Goal: Task Accomplishment & Management: Complete application form

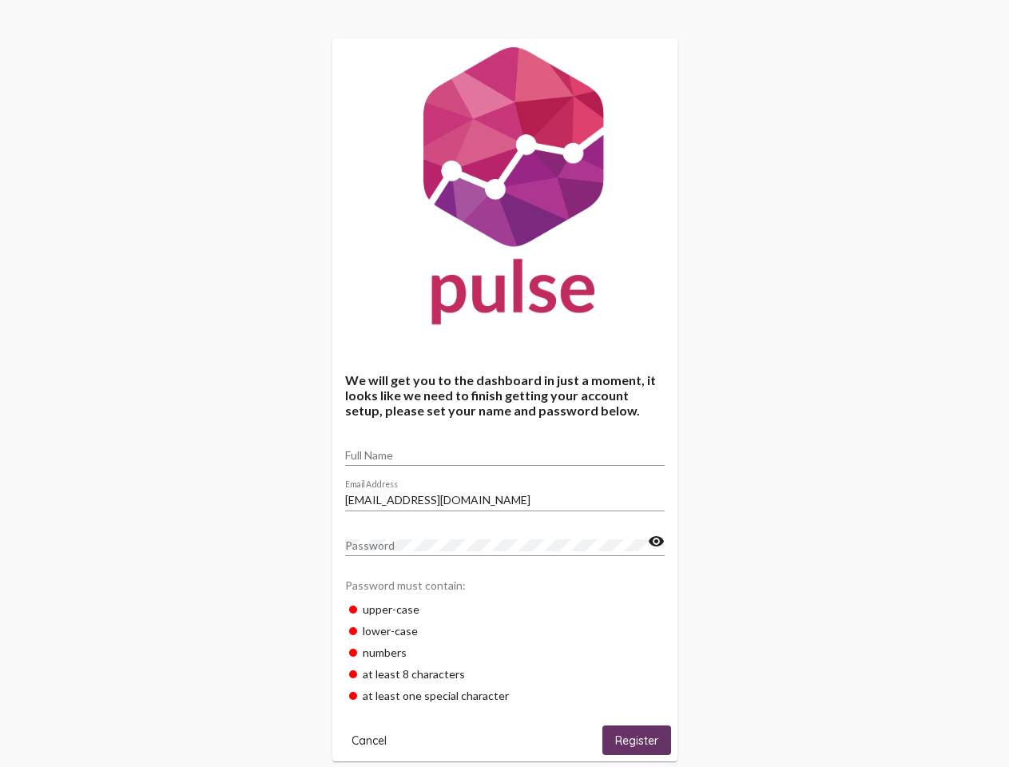
click at [505, 450] on input "Full Name" at bounding box center [505, 455] width 320 height 13
click at [505, 495] on input "[EMAIL_ADDRESS][DOMAIN_NAME]" at bounding box center [505, 500] width 320 height 13
click at [656, 542] on mat-icon "visibility" at bounding box center [656, 541] width 17 height 19
click at [369, 740] on span "Cancel" at bounding box center [369, 741] width 35 height 14
click at [637, 740] on span "Register" at bounding box center [636, 741] width 43 height 14
